Goal: Information Seeking & Learning: Learn about a topic

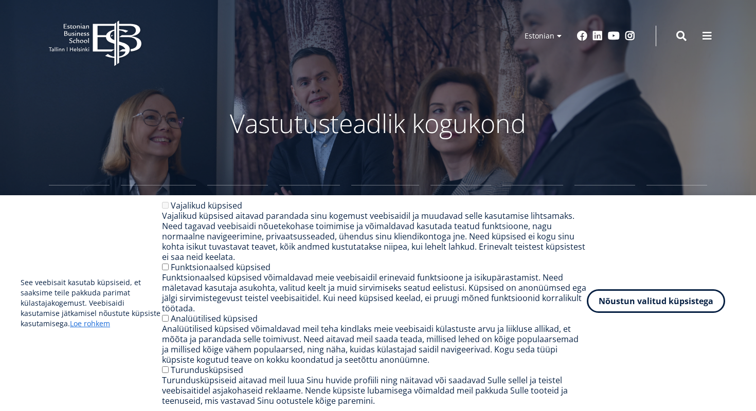
click at [667, 300] on button "Nõustun valitud küpsistega" at bounding box center [656, 301] width 138 height 24
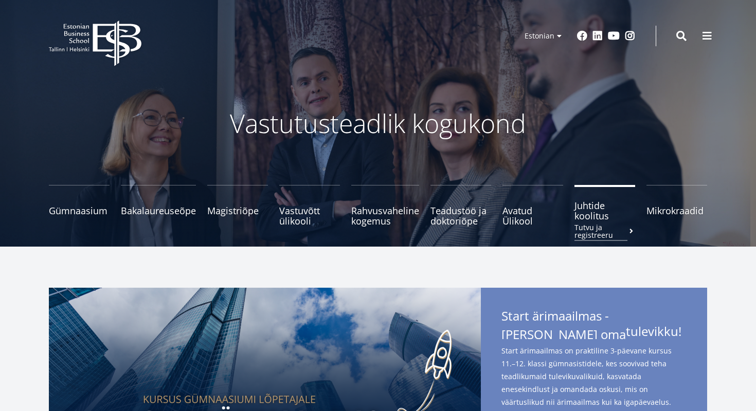
click at [581, 214] on span "Juhtide koolitus Tutvu ja registreeru" at bounding box center [604, 211] width 61 height 21
click at [660, 205] on span "Mikrokraadid" at bounding box center [676, 206] width 61 height 10
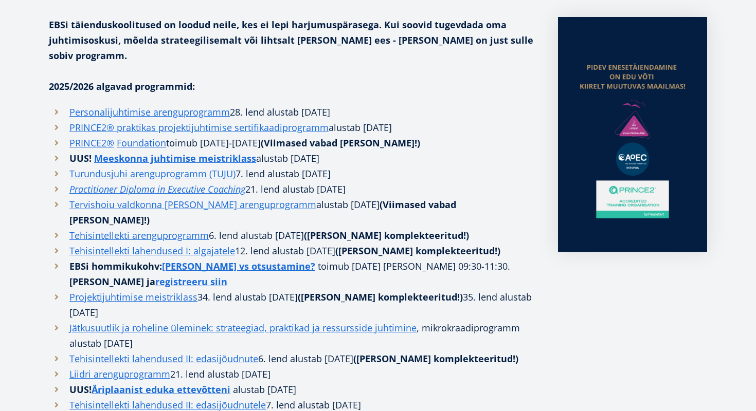
scroll to position [272, 0]
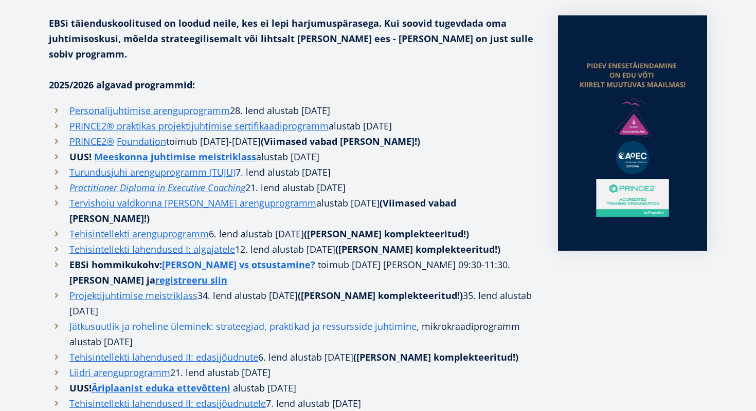
click at [251, 319] on link "Jätkusuutlik ja roheline üleminek: strateegiad, praktikad ja ressursside juhtim…" at bounding box center [242, 326] width 347 height 15
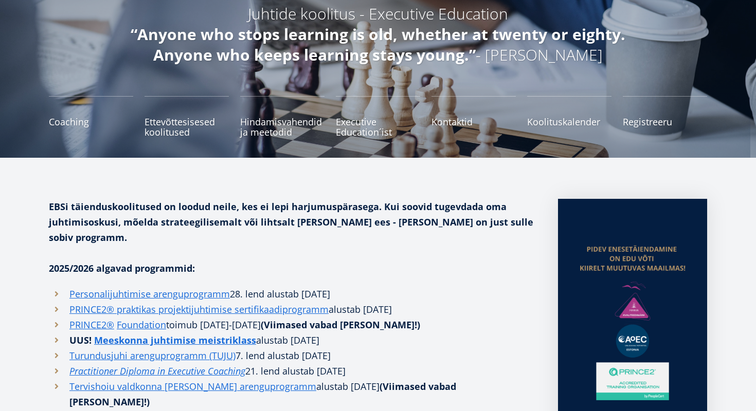
scroll to position [0, 0]
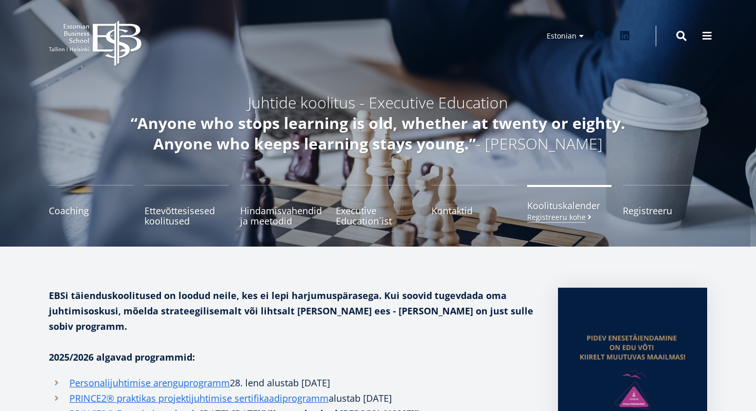
click at [569, 205] on span "Koolituskalender Registreeru kohe" at bounding box center [569, 206] width 84 height 10
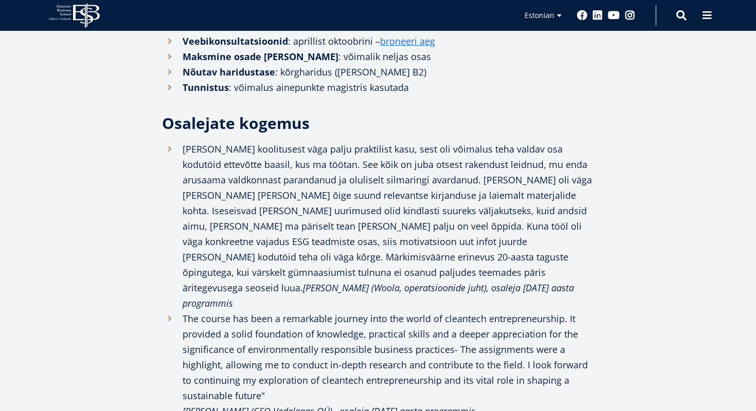
scroll to position [1379, 0]
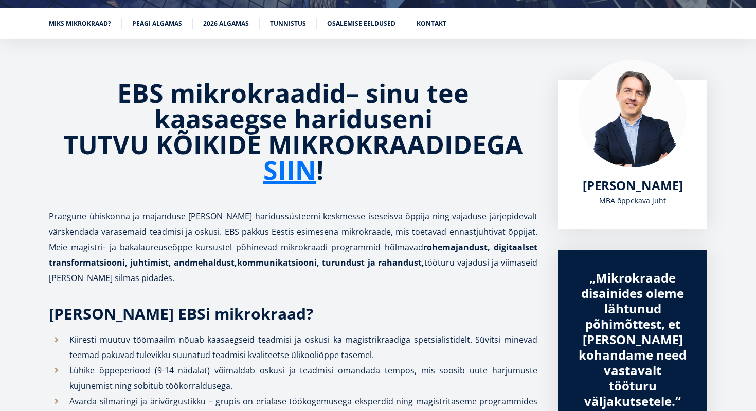
scroll to position [158, 0]
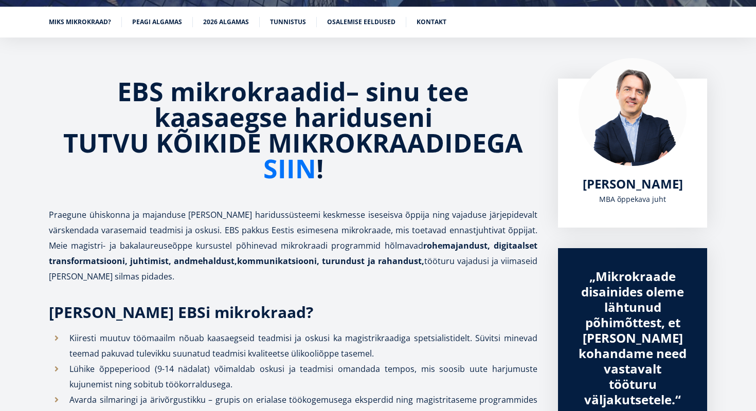
click at [307, 181] on link "SIIN" at bounding box center [289, 169] width 53 height 26
